Goal: Find contact information: Find contact information

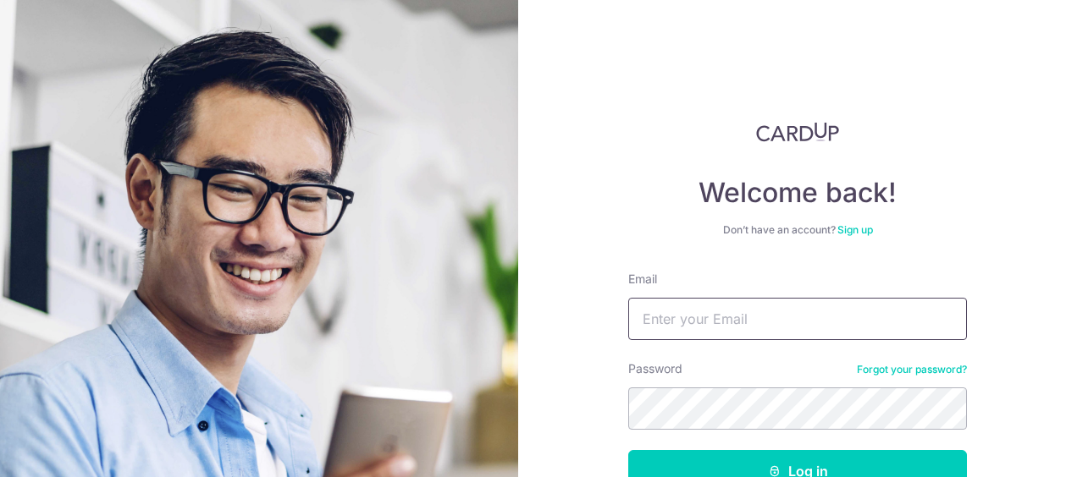
click at [675, 318] on input "Email" at bounding box center [797, 319] width 339 height 42
type input "[EMAIL_ADDRESS][DOMAIN_NAME]"
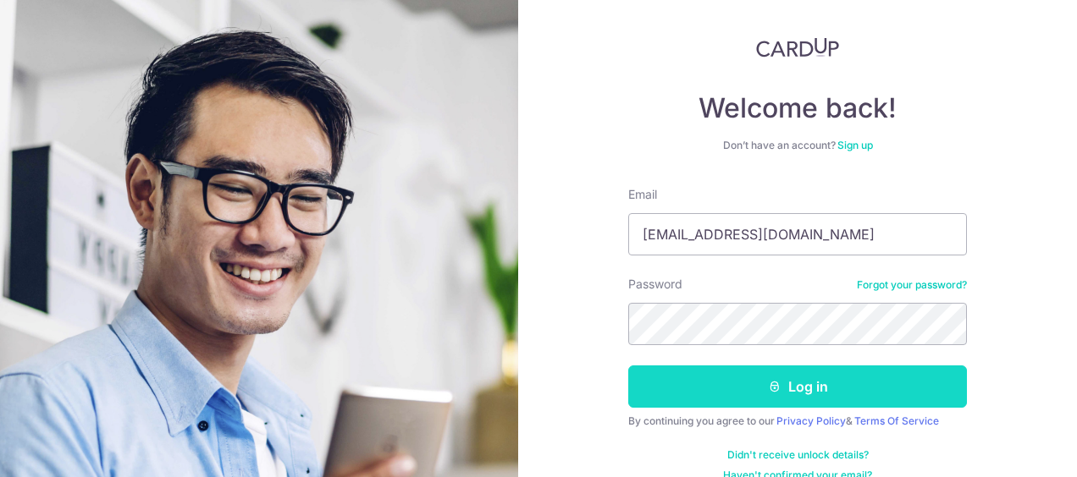
click at [811, 381] on button "Log in" at bounding box center [797, 387] width 339 height 42
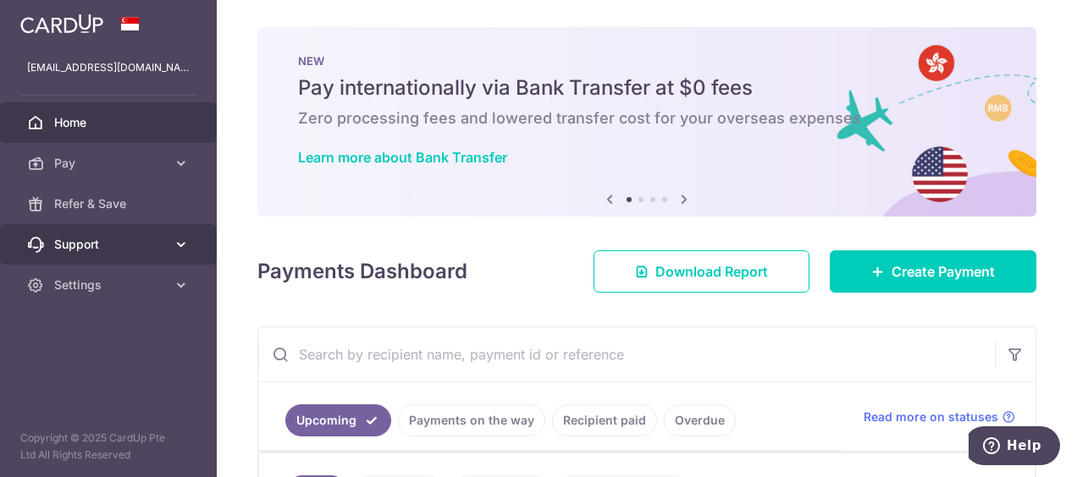
click at [185, 243] on icon at bounding box center [181, 244] width 17 height 17
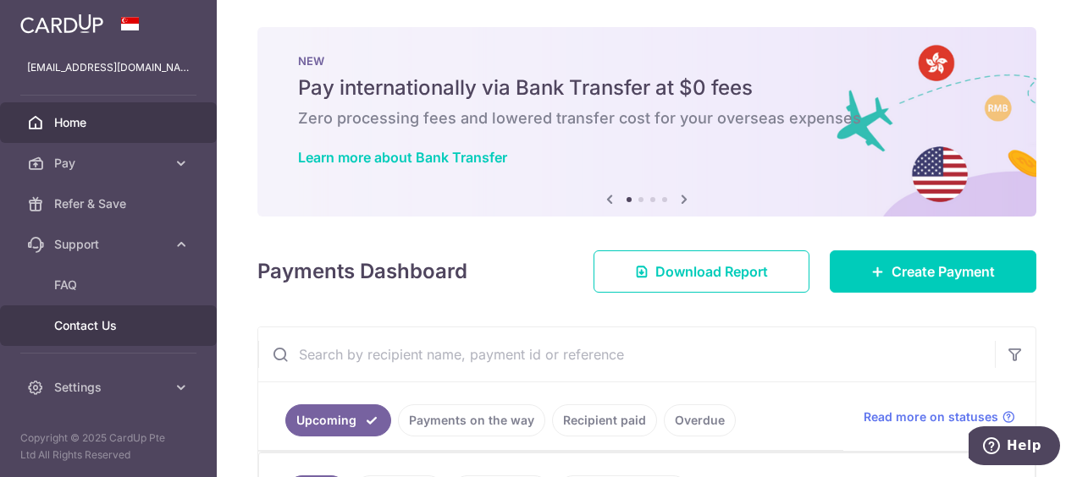
click at [92, 328] on span "Contact Us" at bounding box center [110, 325] width 112 height 17
